Goal: Communication & Community: Connect with others

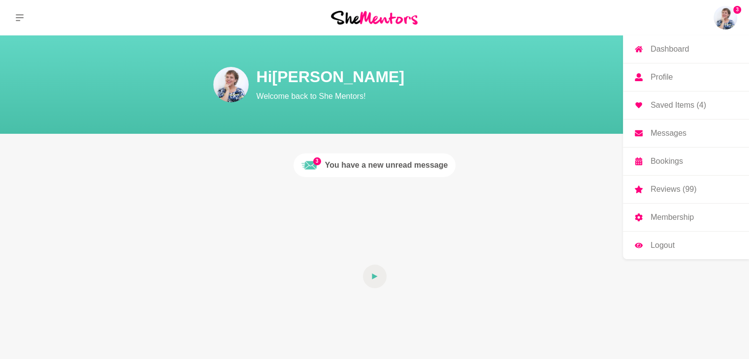
click at [724, 16] on img at bounding box center [725, 18] width 24 height 24
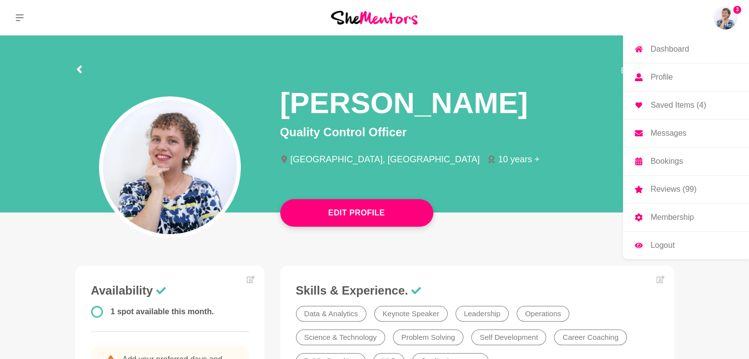
click at [675, 136] on p "Messages" at bounding box center [668, 133] width 36 height 8
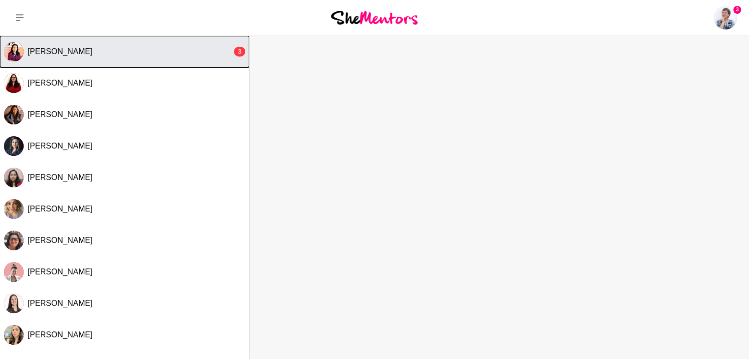
click at [64, 43] on button "[PERSON_NAME] 3" at bounding box center [124, 51] width 249 height 31
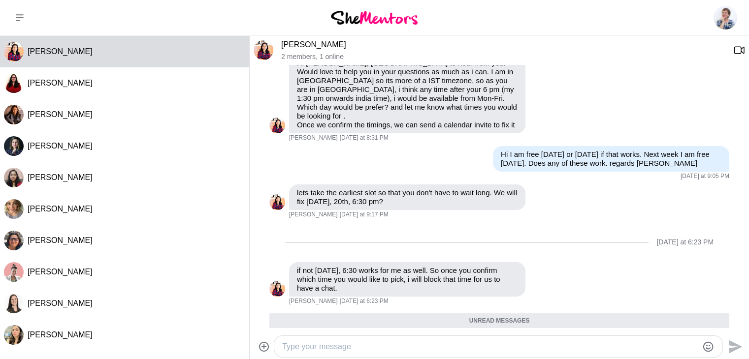
scroll to position [164, 0]
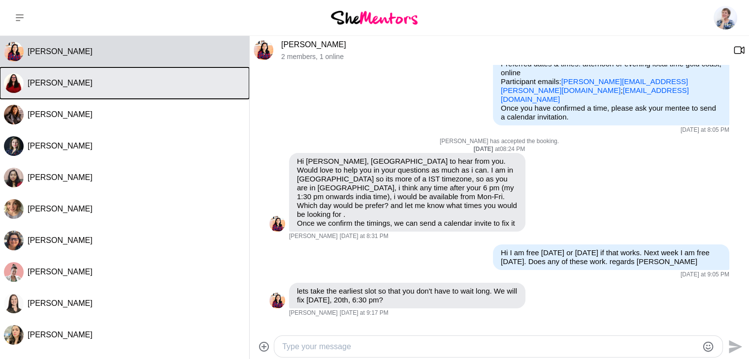
click at [63, 79] on span "[PERSON_NAME]" at bounding box center [60, 83] width 65 height 8
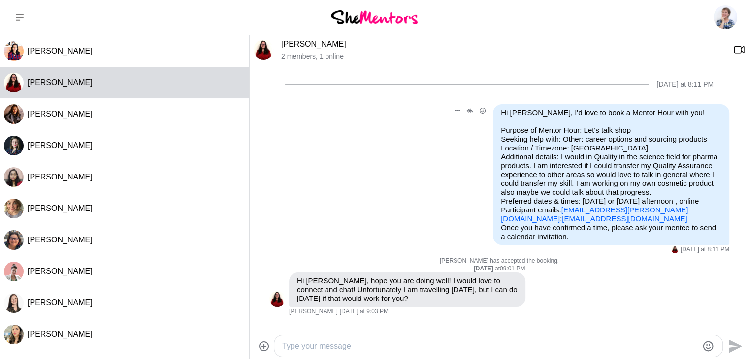
scroll to position [0, 0]
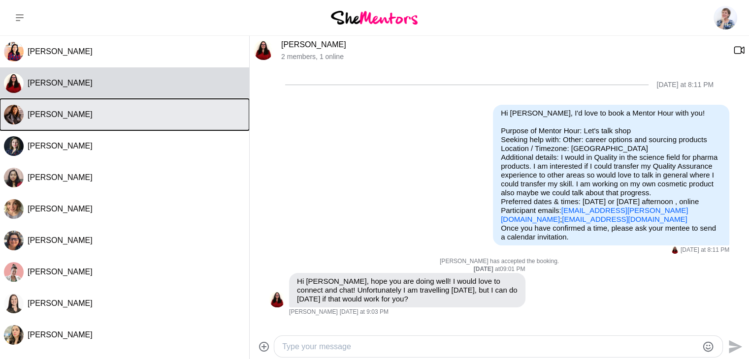
click at [73, 118] on span "[PERSON_NAME]" at bounding box center [60, 114] width 65 height 8
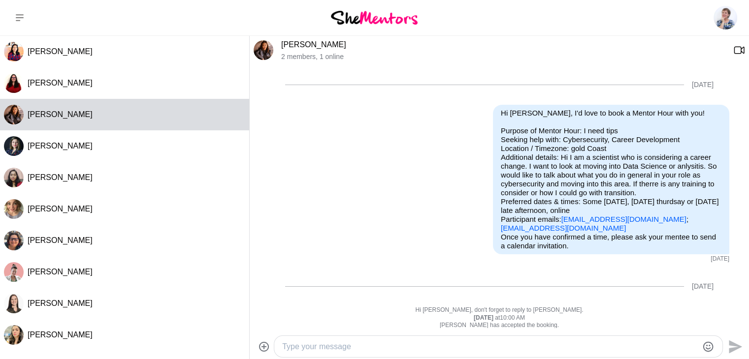
scroll to position [518, 0]
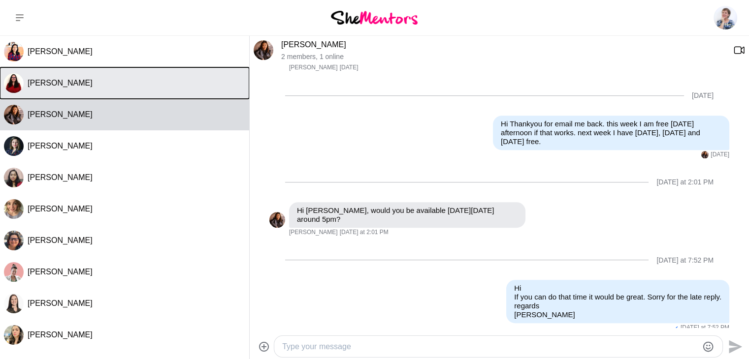
click at [77, 83] on span "[PERSON_NAME]" at bounding box center [60, 83] width 65 height 8
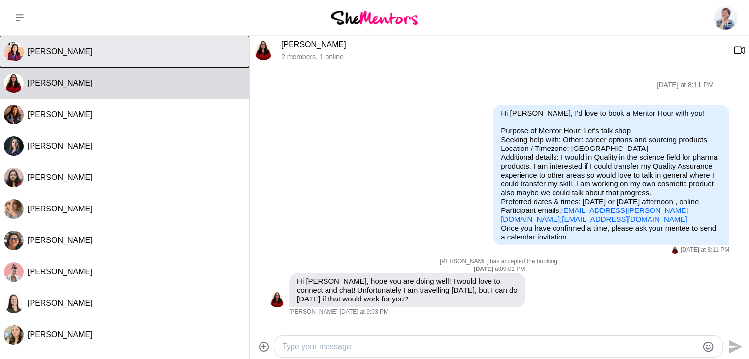
click at [60, 55] on span "[PERSON_NAME]" at bounding box center [60, 51] width 65 height 8
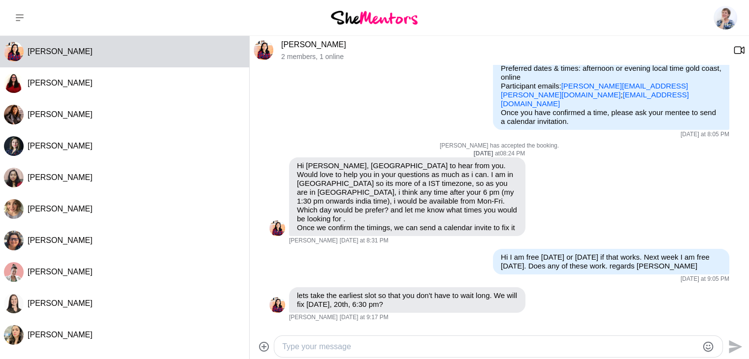
scroll to position [197, 0]
